Goal: Information Seeking & Learning: Learn about a topic

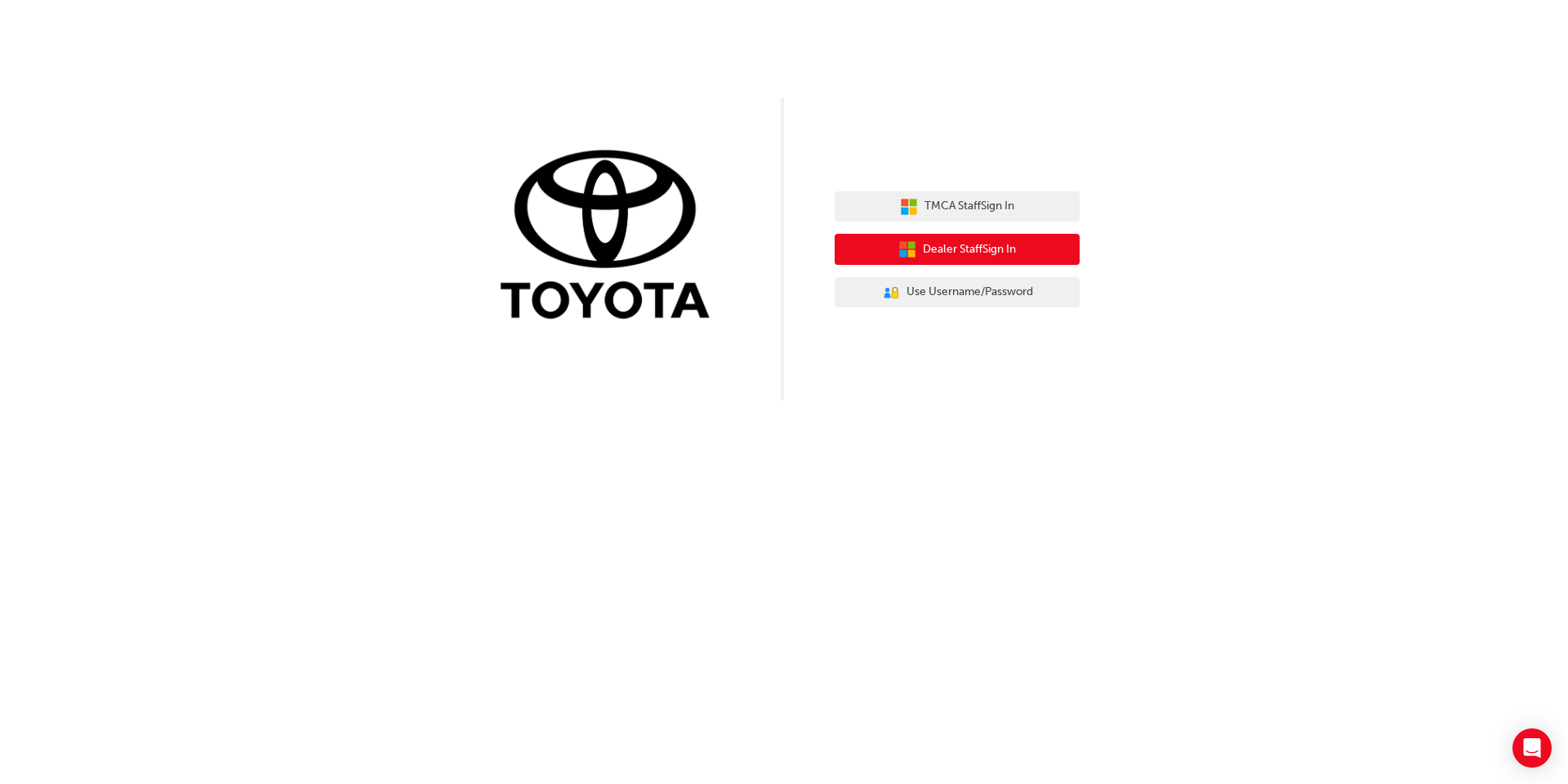
click at [971, 245] on span "Dealer Staff Sign In" at bounding box center [969, 249] width 93 height 19
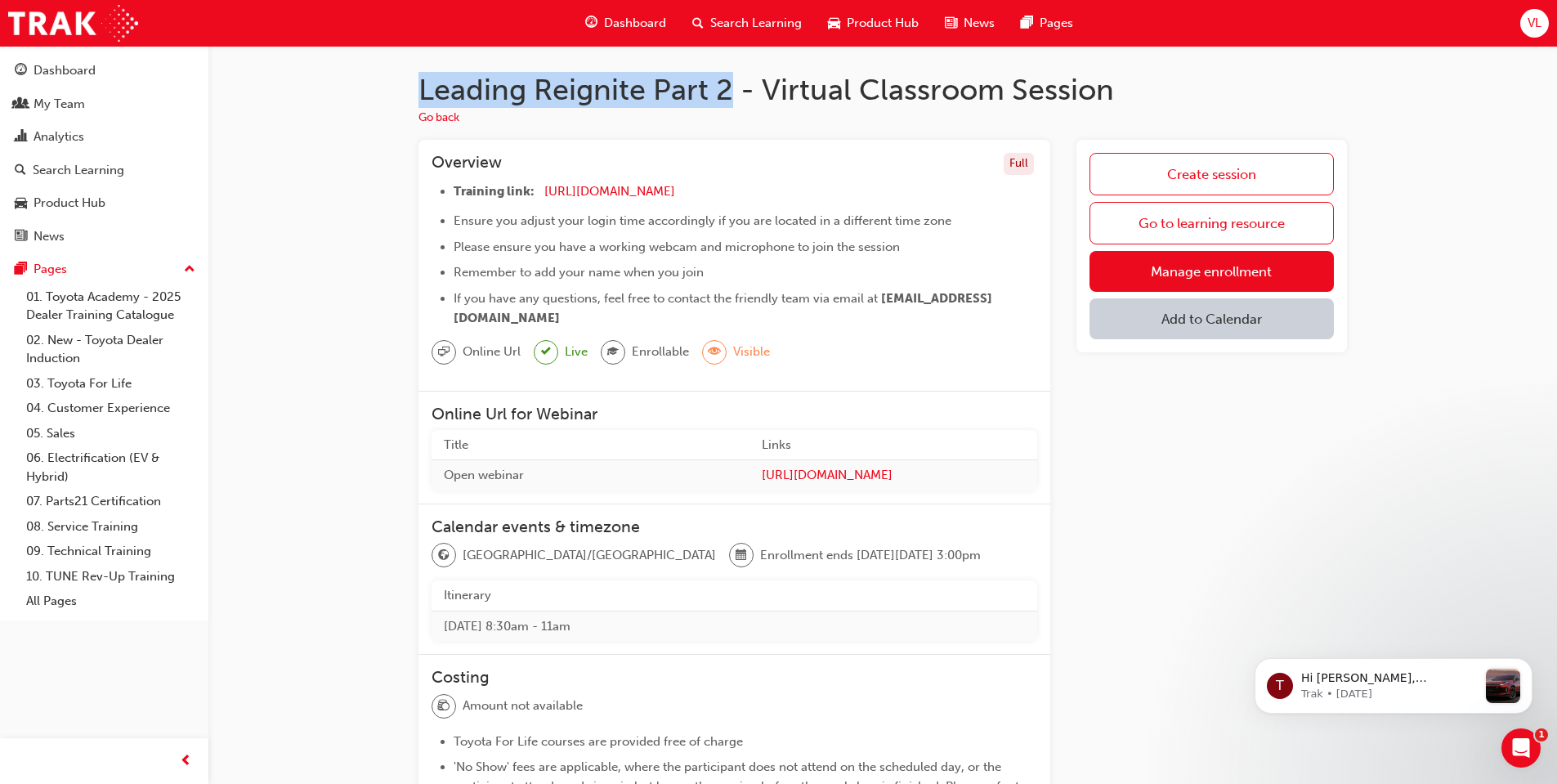
drag, startPoint x: 734, startPoint y: 85, endPoint x: 413, endPoint y: 85, distance: 321.0
click at [413, 85] on div "Leading Reignite Part 2 - Virtual Classroom Session Go back Overview Full Train…" at bounding box center [882, 596] width 981 height 1047
copy h1 "Leading Reignite Part 2"
click at [58, 164] on div "Search Learning" at bounding box center [78, 170] width 91 height 19
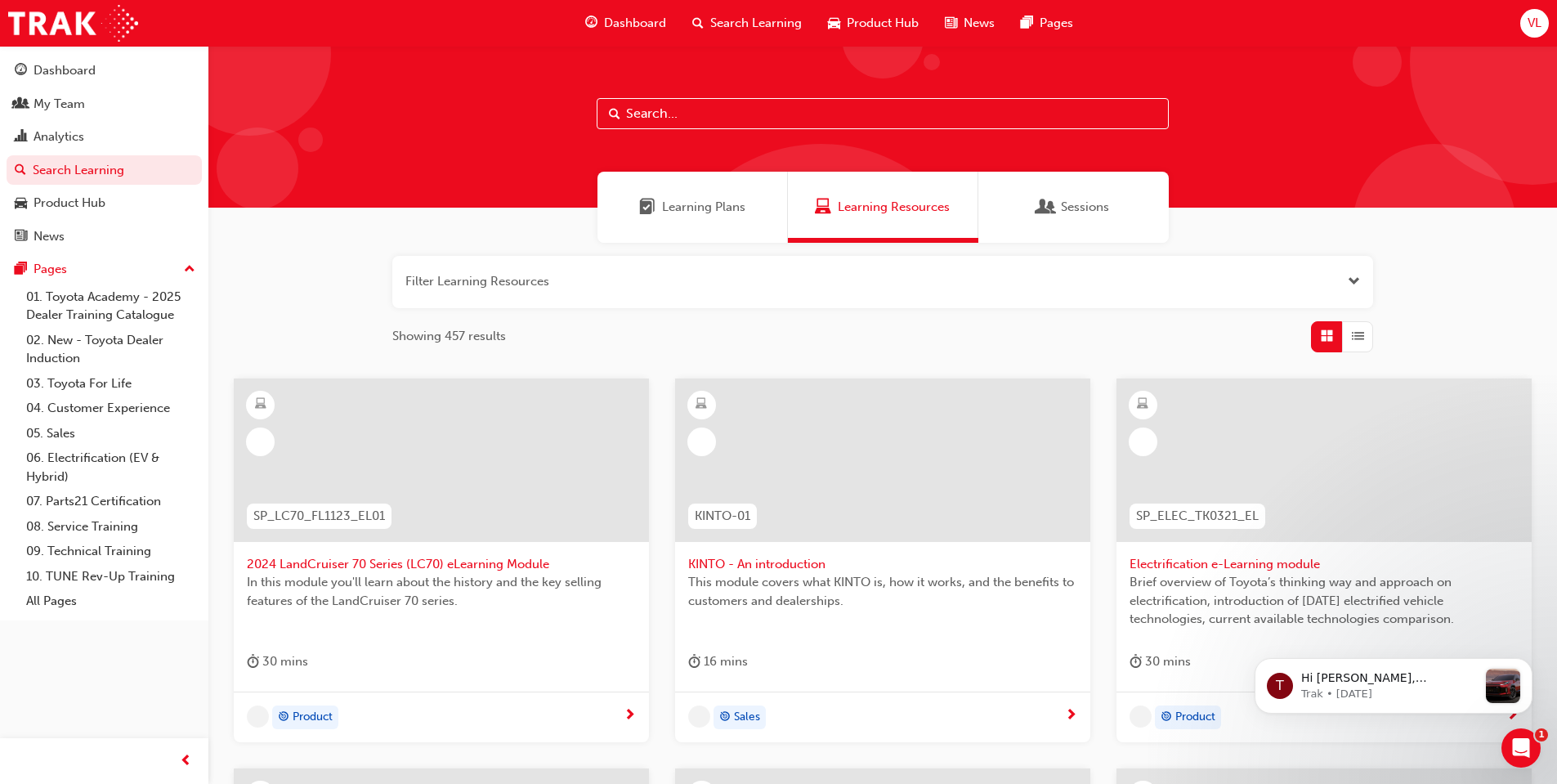
drag, startPoint x: 431, startPoint y: 277, endPoint x: 413, endPoint y: 277, distance: 18.0
click at [413, 277] on button "button" at bounding box center [882, 281] width 981 height 52
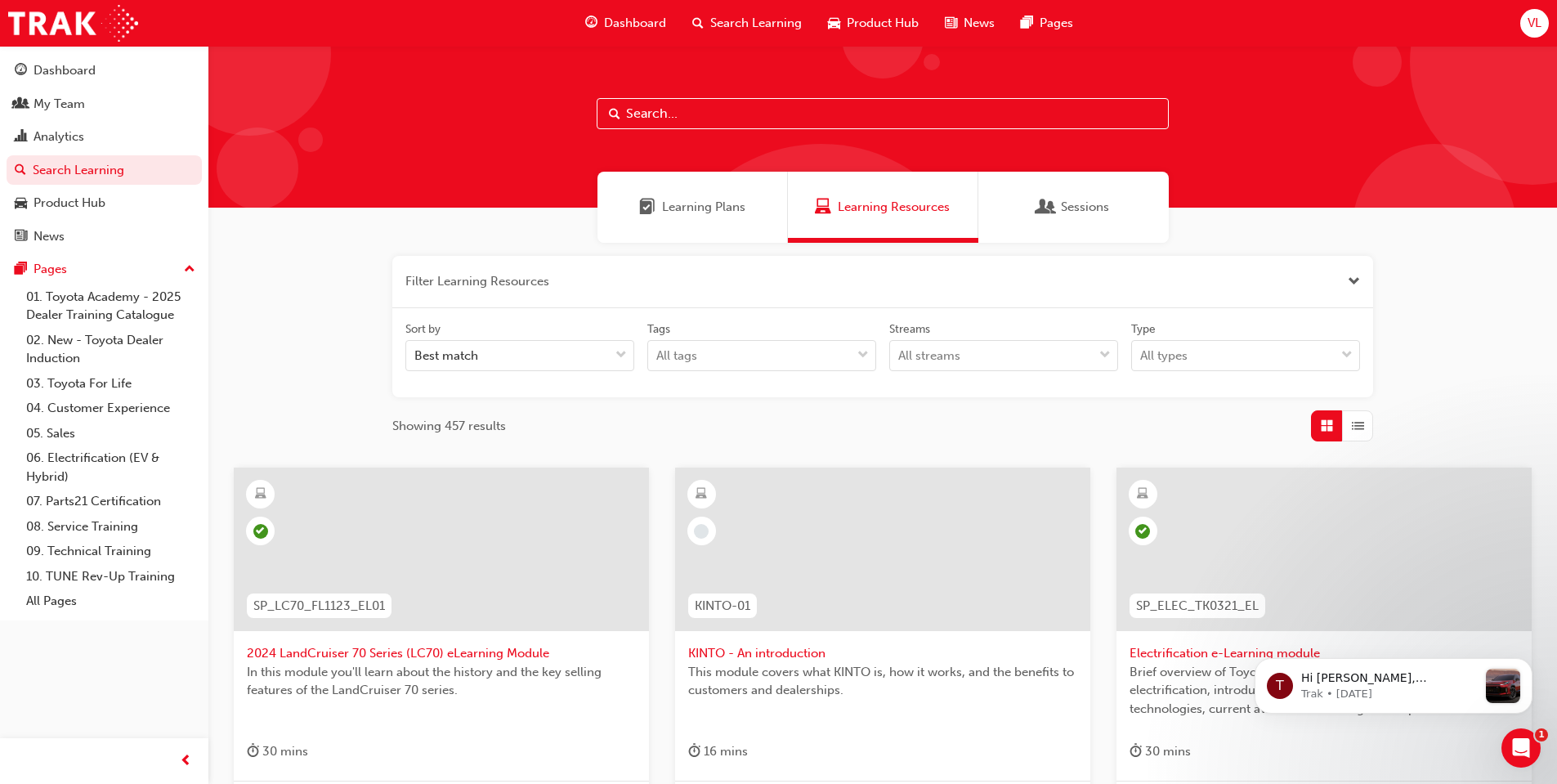
click at [545, 283] on button "button" at bounding box center [882, 281] width 981 height 52
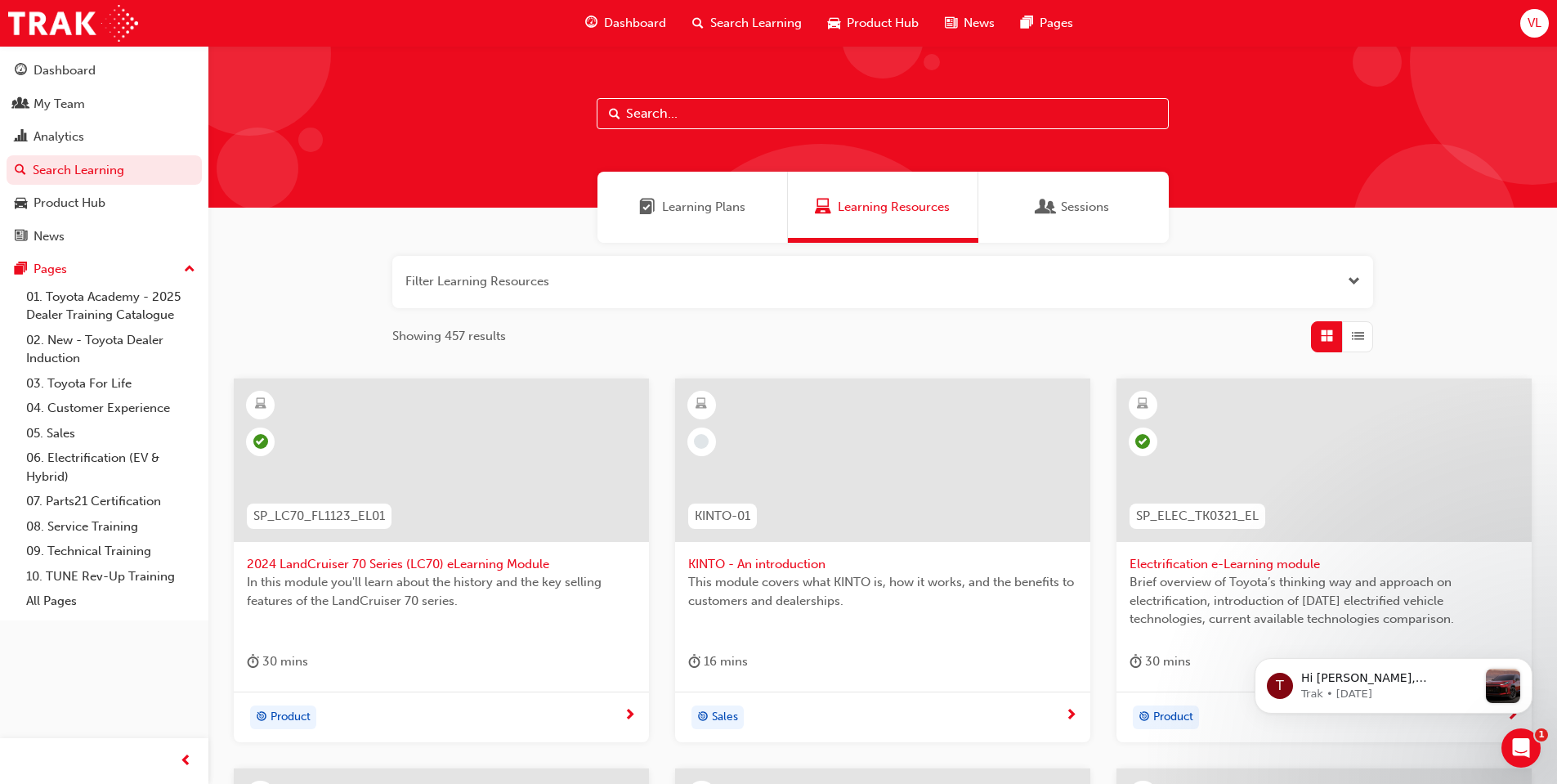
click at [583, 279] on button "button" at bounding box center [882, 281] width 981 height 52
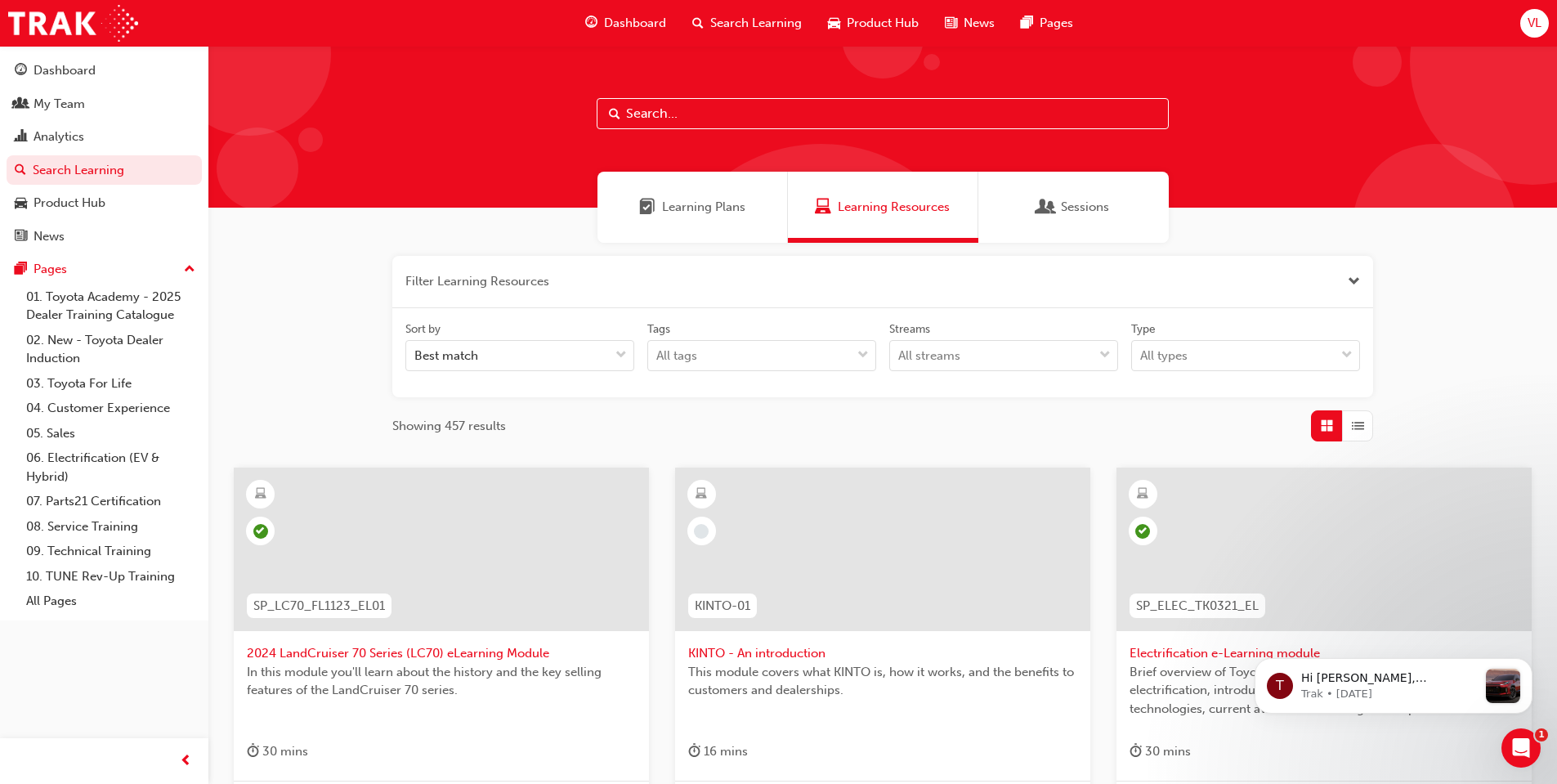
paste input "Leading Reignite Part 2"
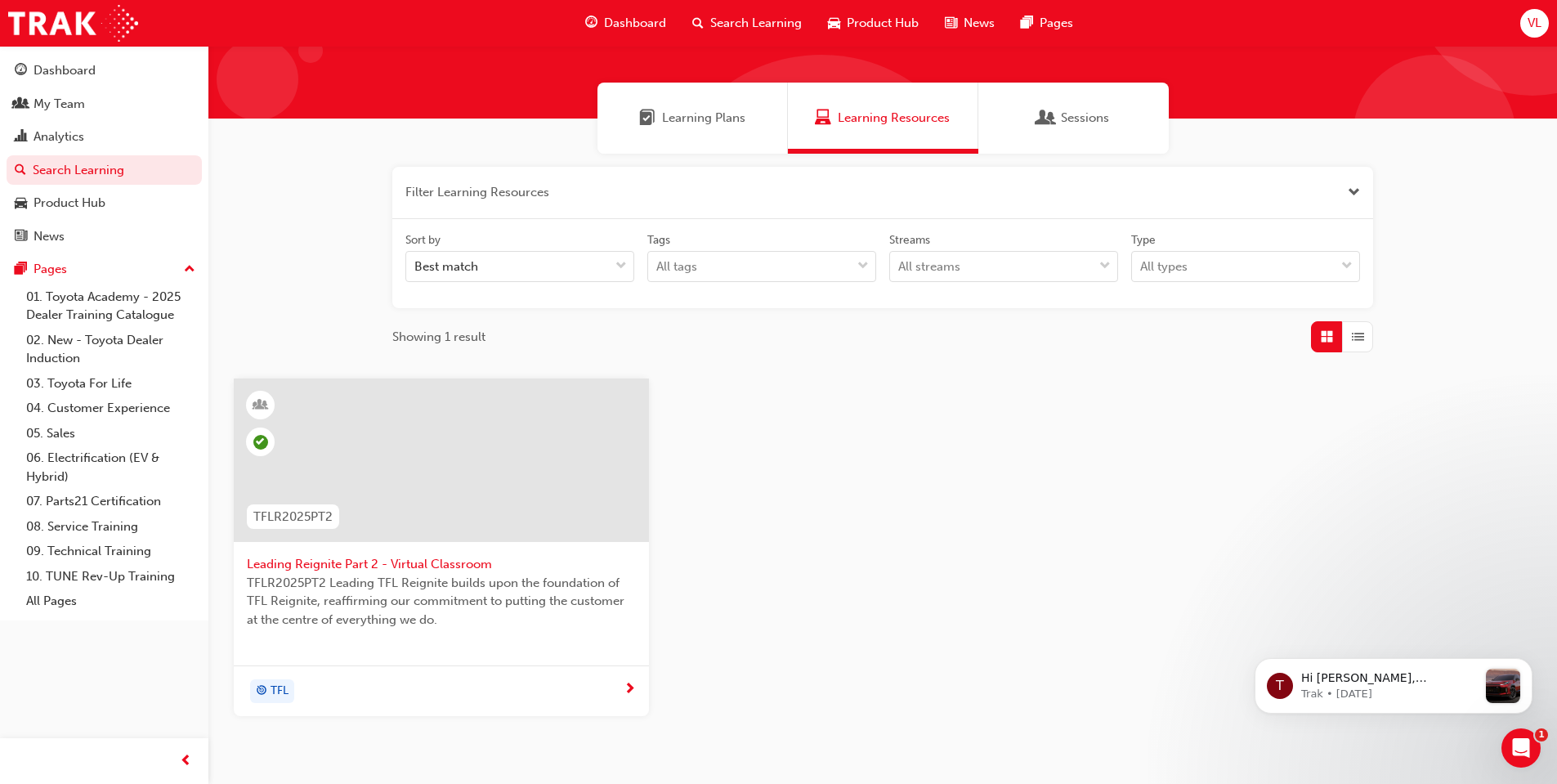
scroll to position [180, 0]
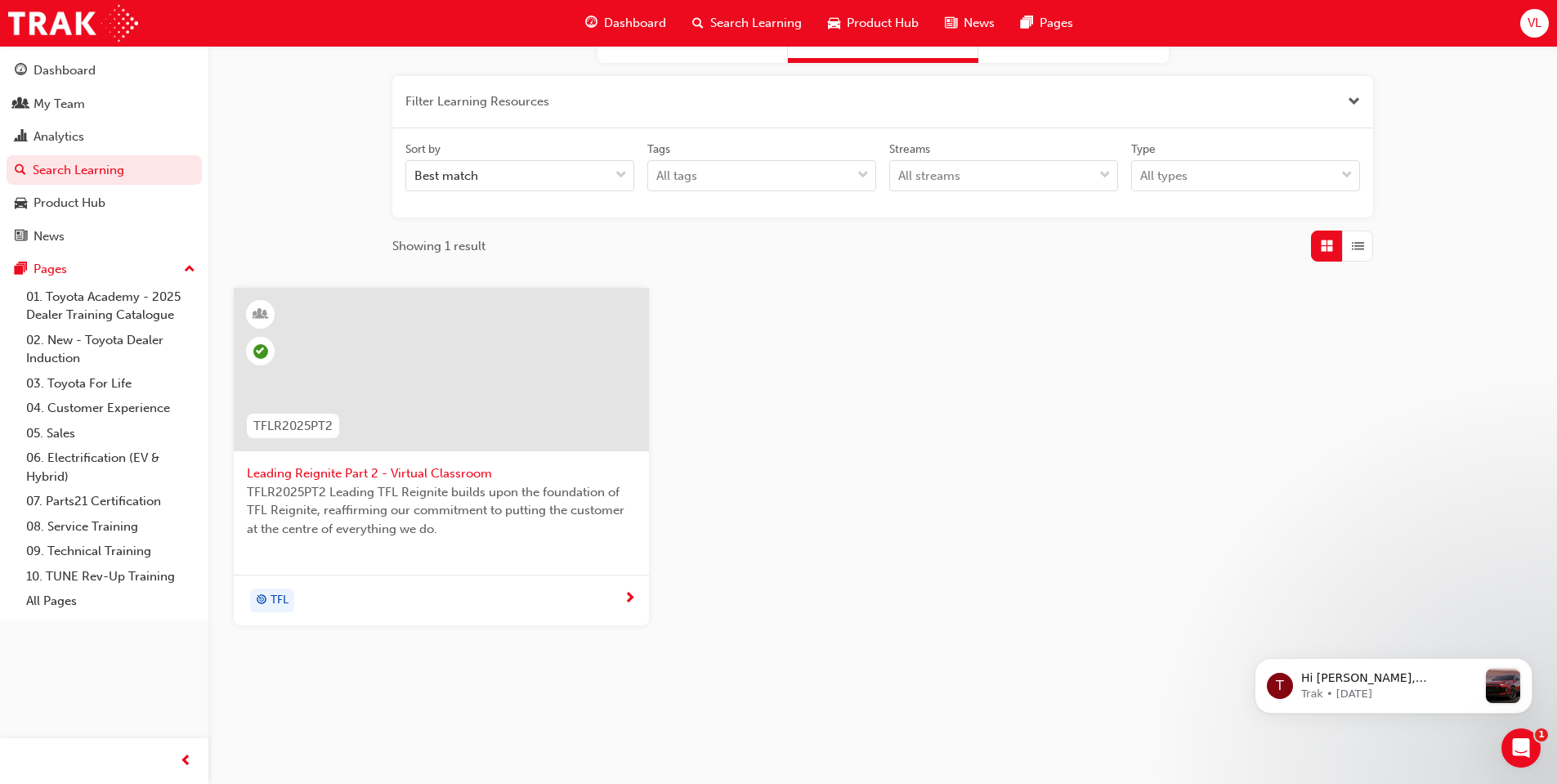
type input "Leading Reignite Part 2"
